Goal: Find specific page/section: Find specific page/section

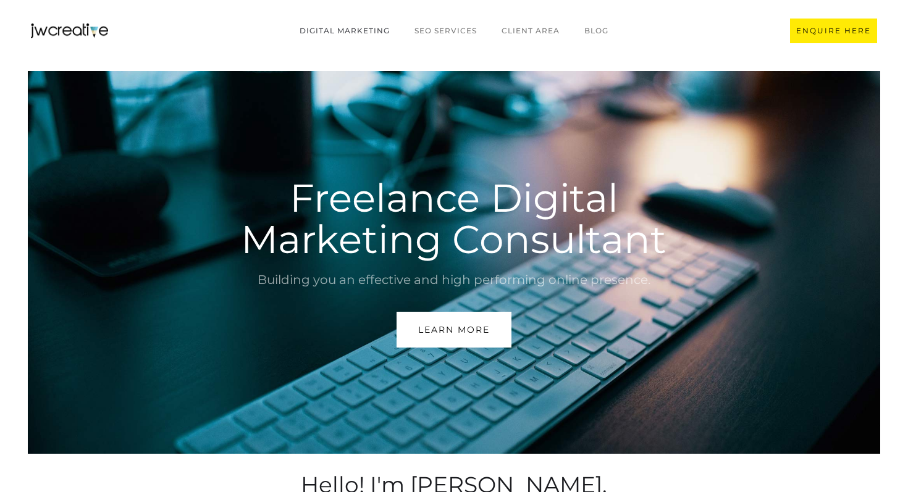
click at [368, 23] on link "Digital marketing" at bounding box center [344, 30] width 115 height 23
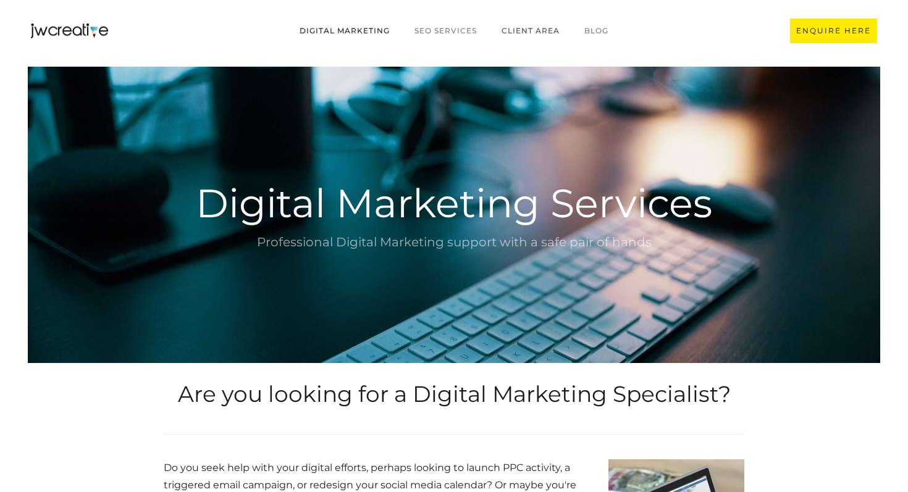
click at [526, 32] on link "CLIENT AREA" at bounding box center [530, 30] width 83 height 23
